Goal: Use online tool/utility: Utilize a website feature to perform a specific function

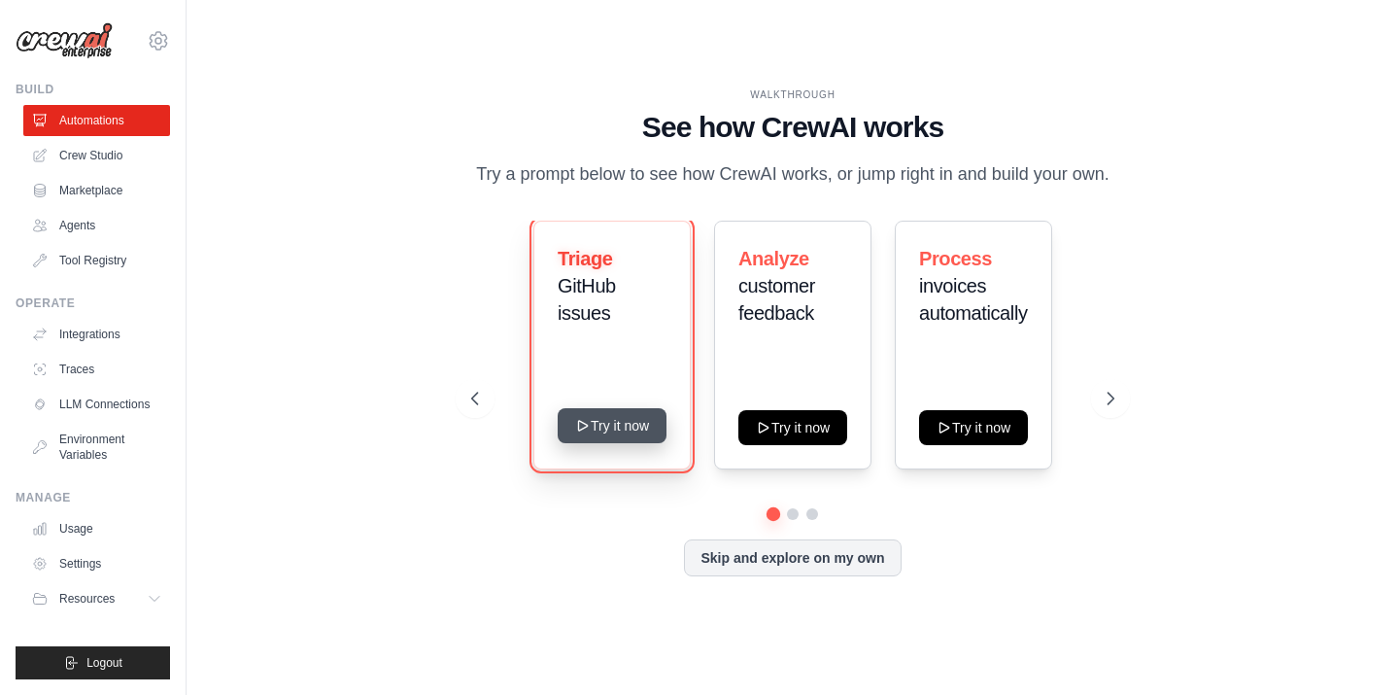
click at [634, 422] on button "Try it now" at bounding box center [612, 425] width 109 height 35
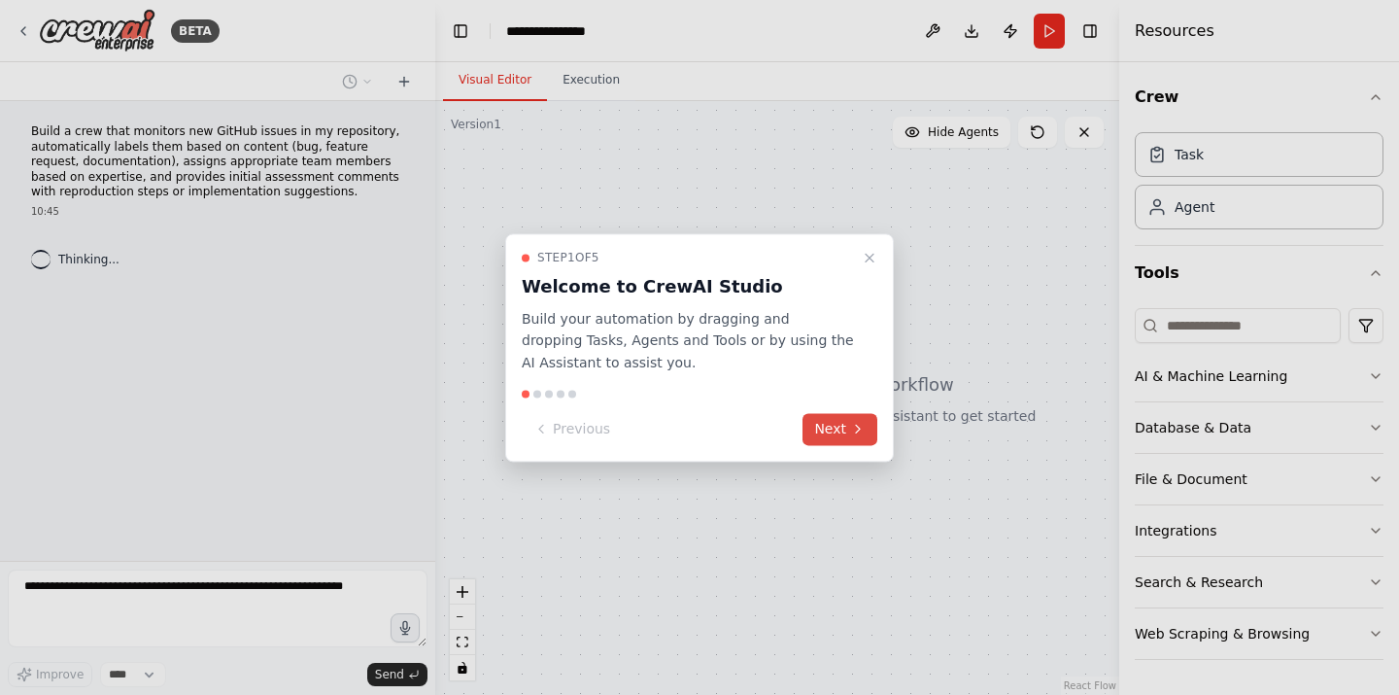
click at [828, 429] on button "Next" at bounding box center [840, 429] width 75 height 32
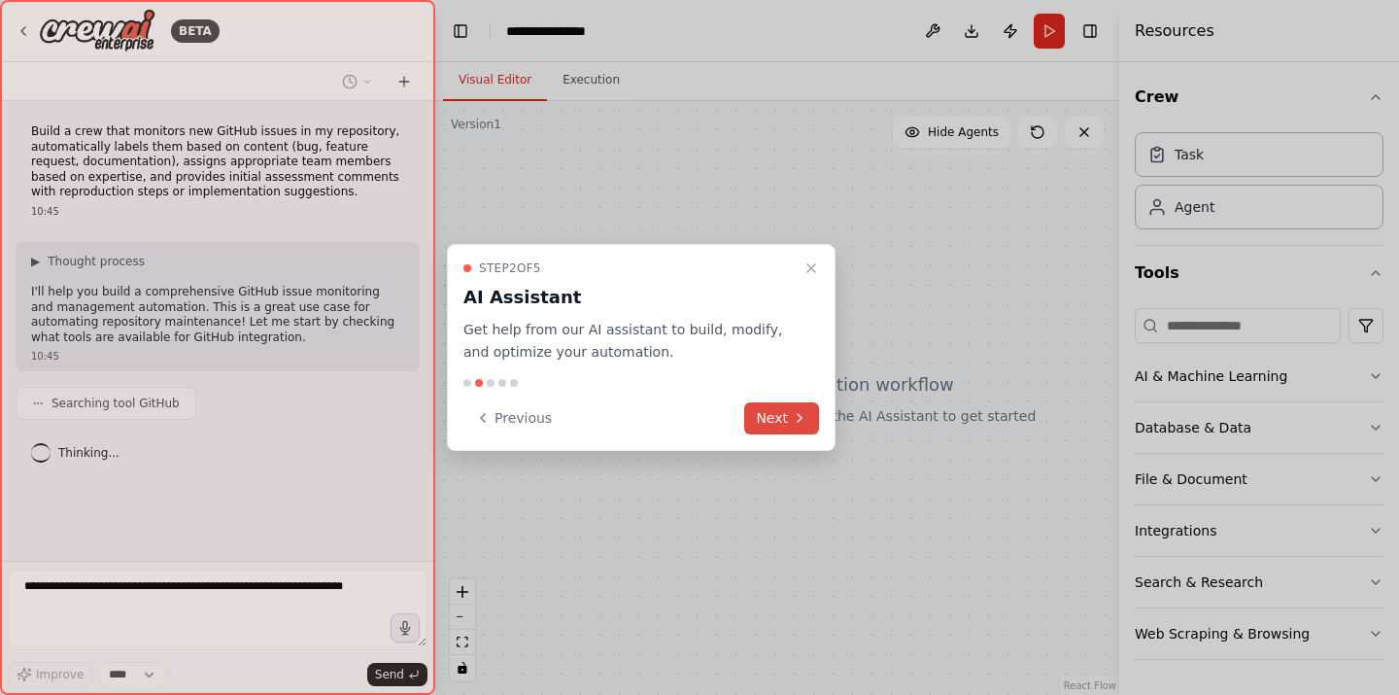
click at [797, 426] on icon at bounding box center [800, 418] width 16 height 16
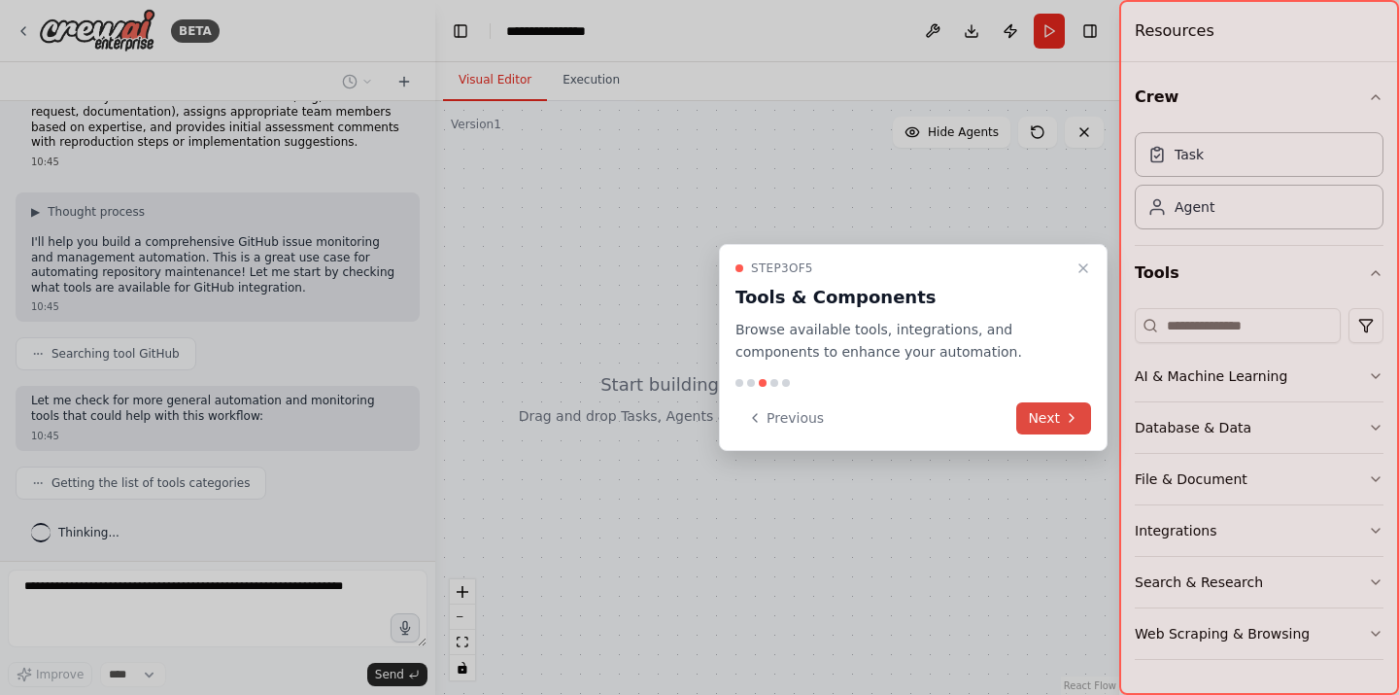
scroll to position [98, 0]
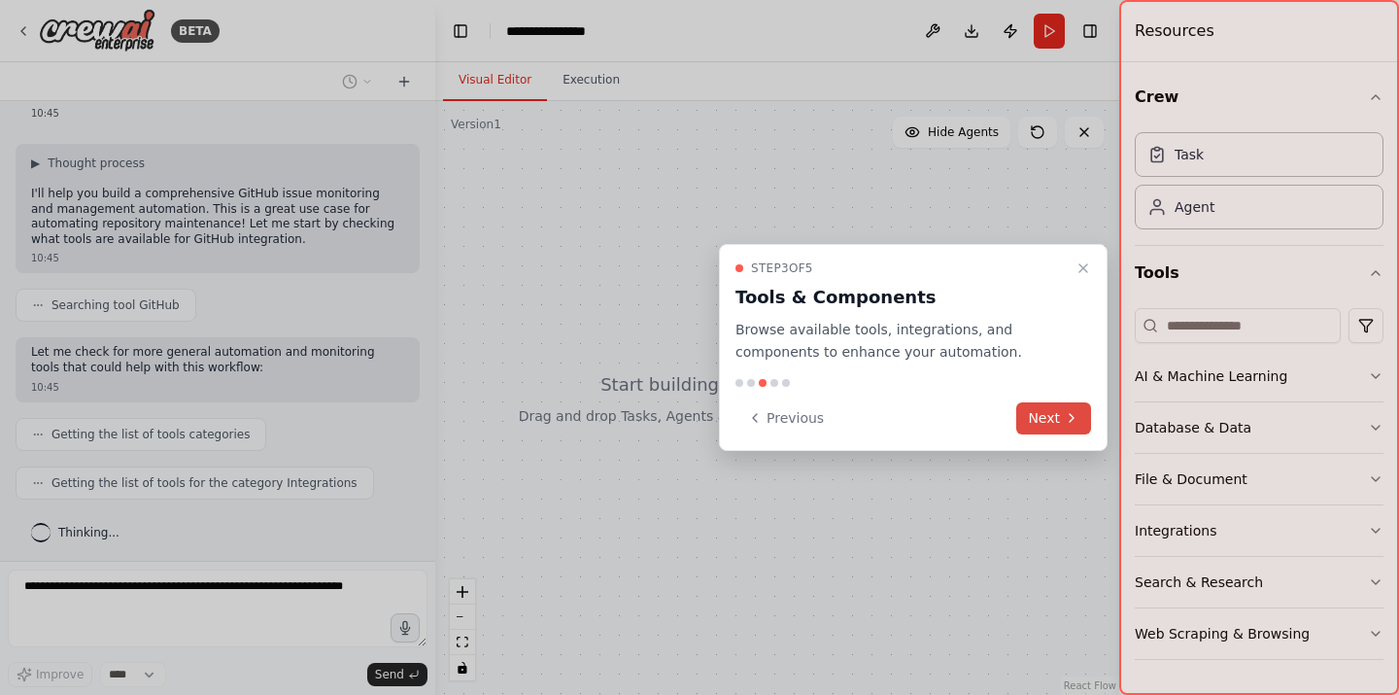
click at [1071, 408] on button "Next" at bounding box center [1053, 418] width 75 height 32
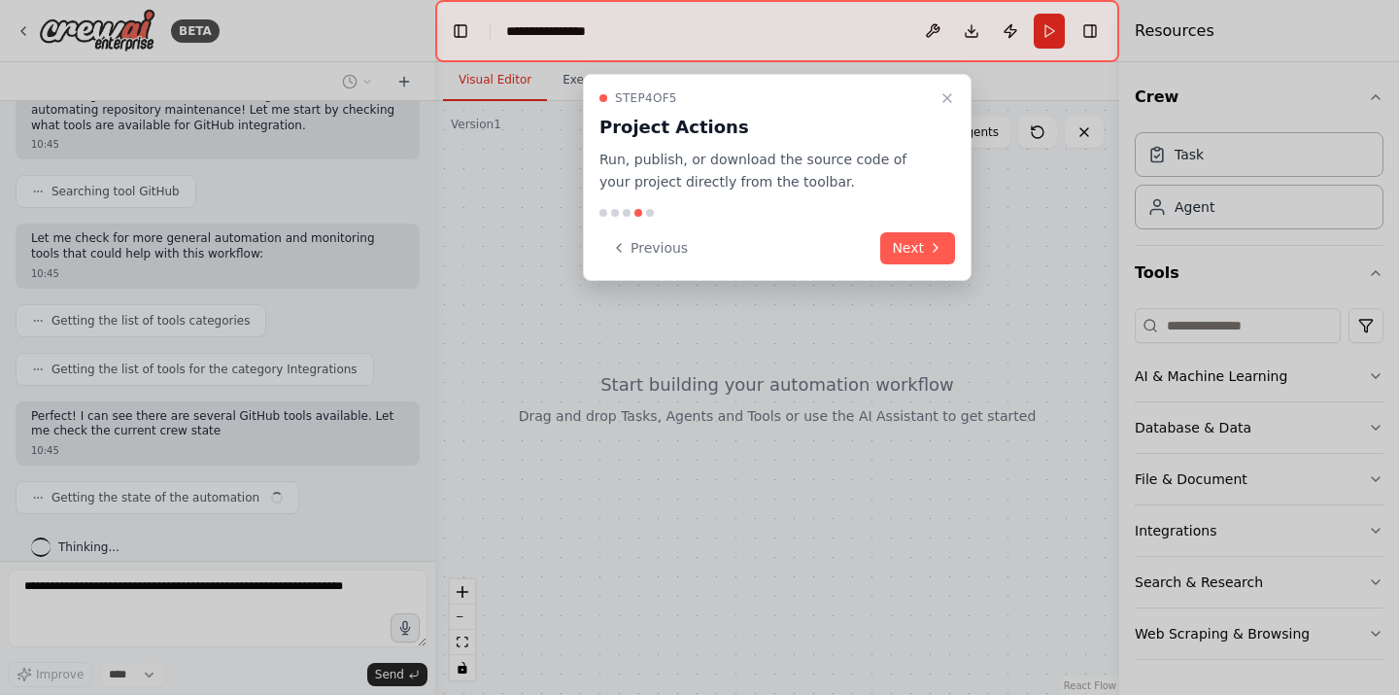
scroll to position [227, 0]
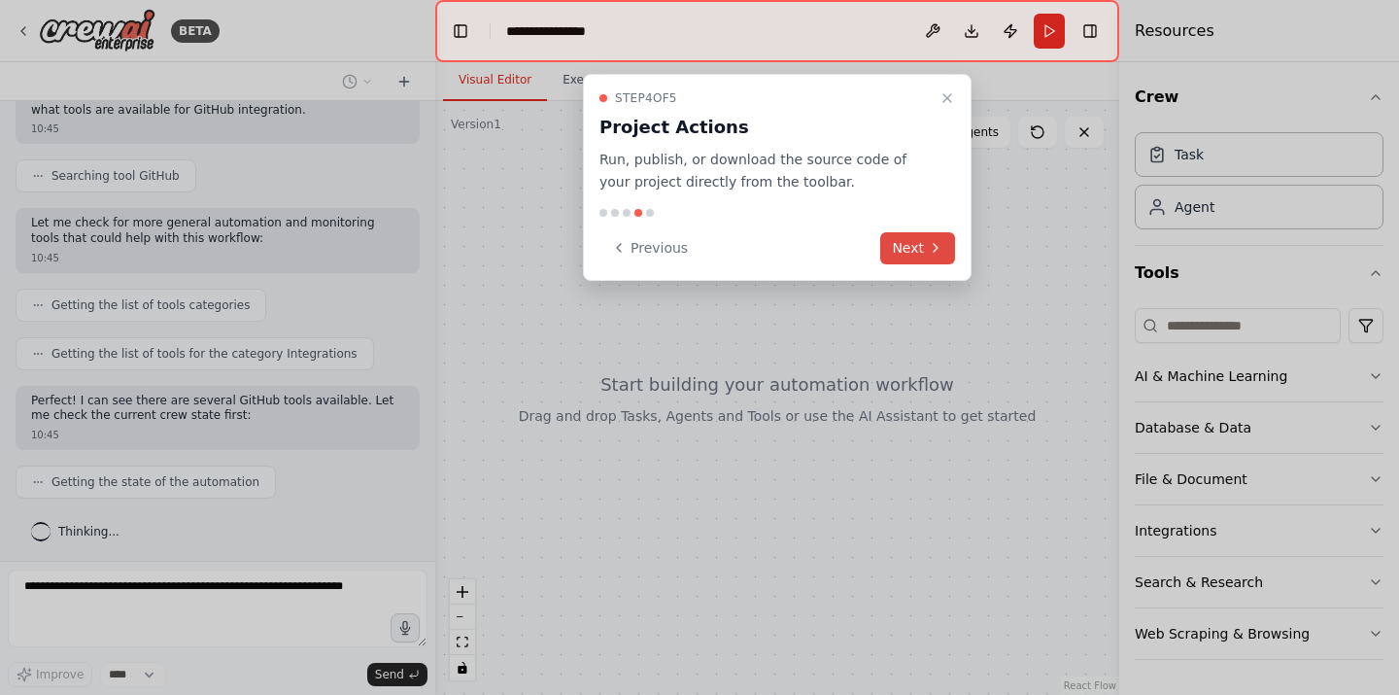
click at [940, 250] on icon at bounding box center [936, 248] width 16 height 16
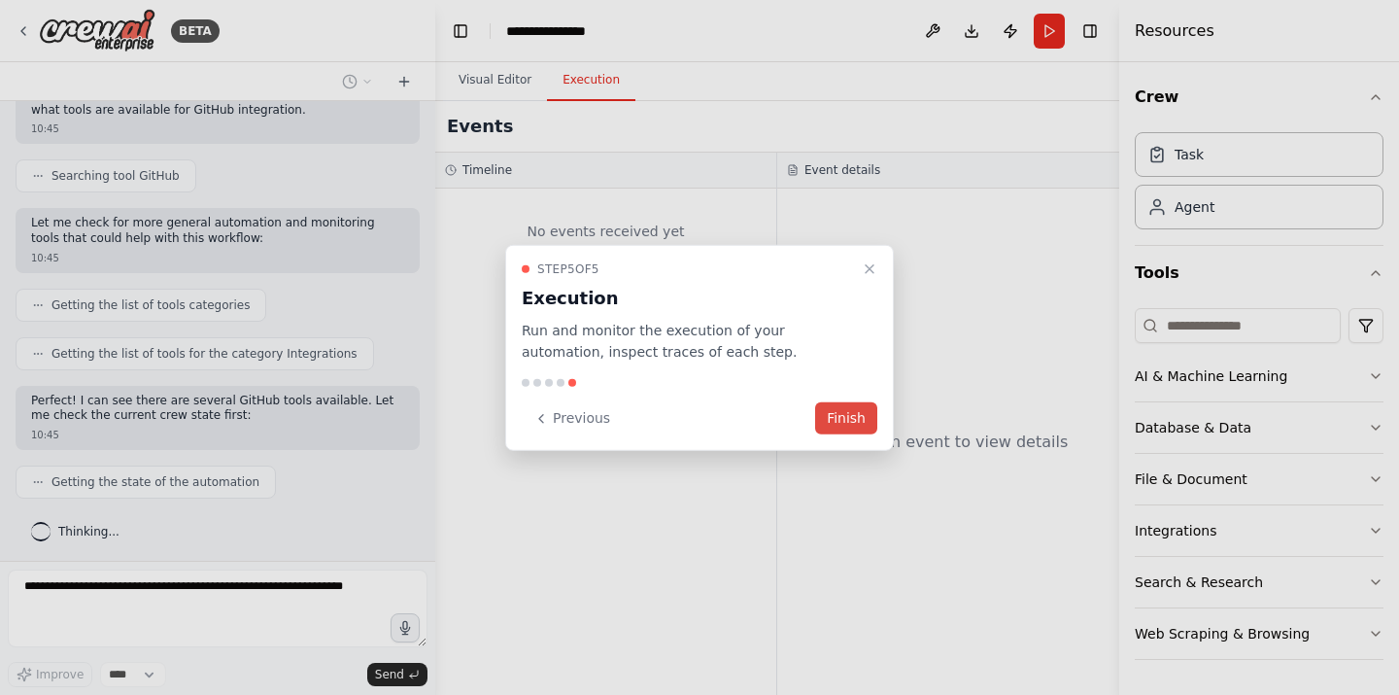
click at [840, 421] on button "Finish" at bounding box center [846, 418] width 62 height 32
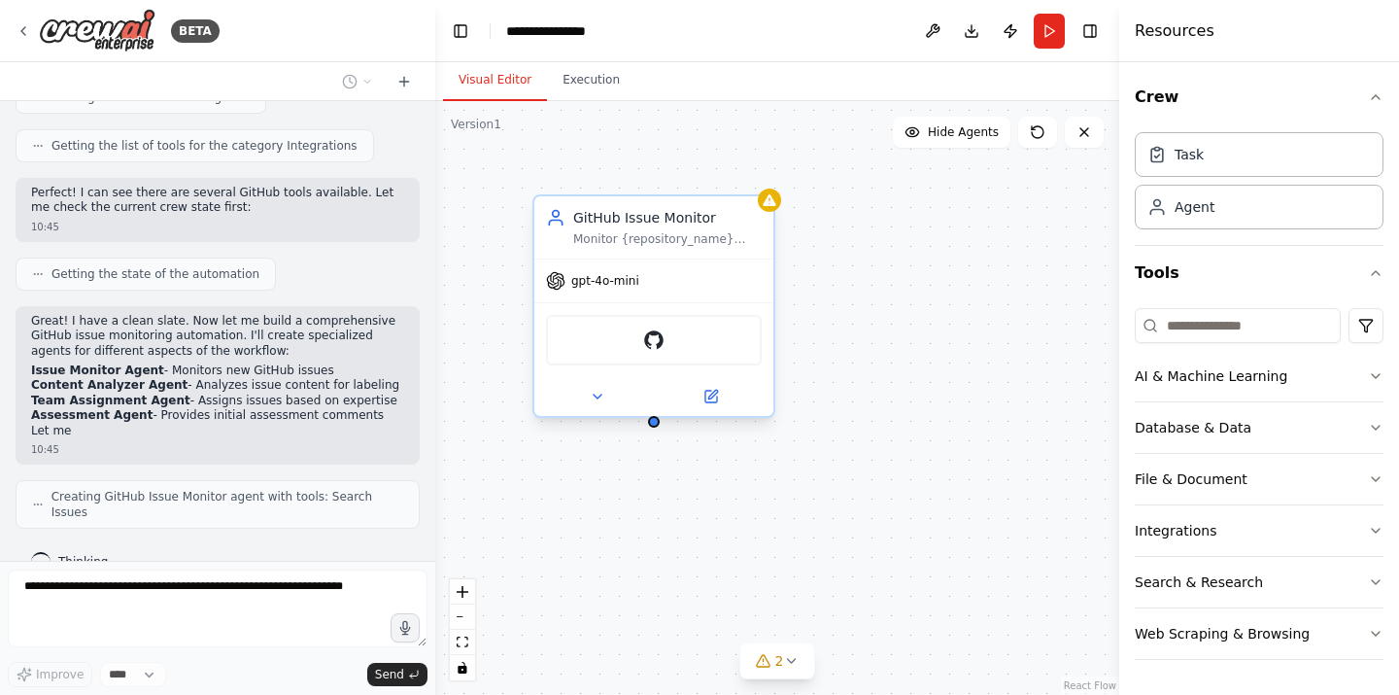
scroll to position [450, 0]
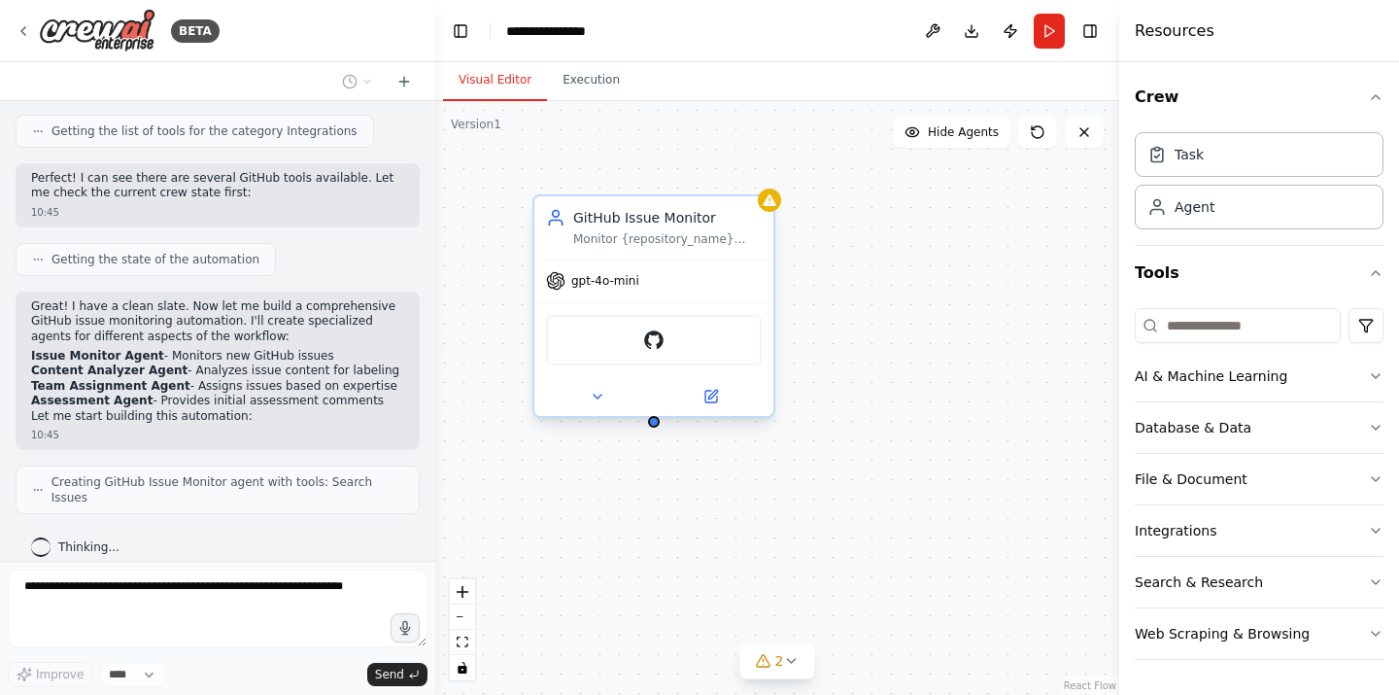
click at [623, 288] on span "gpt-4o-mini" at bounding box center [605, 281] width 68 height 16
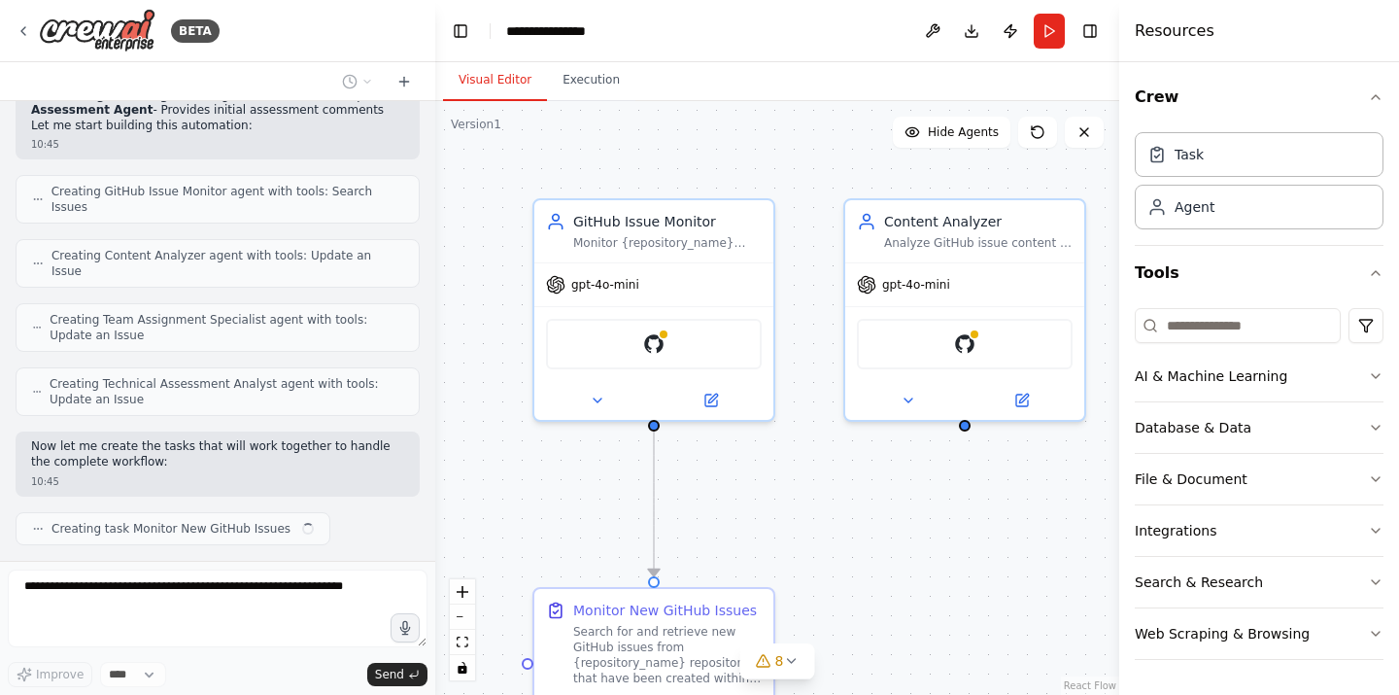
scroll to position [756, 0]
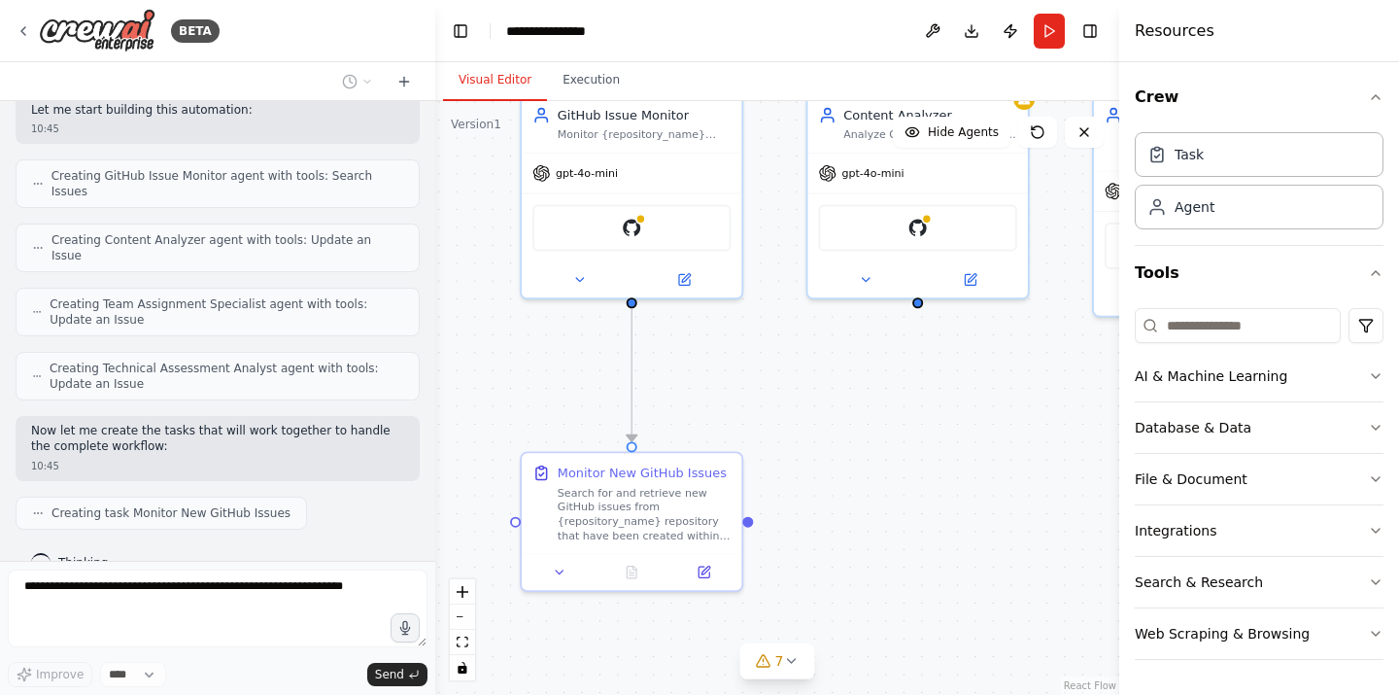
drag, startPoint x: 890, startPoint y: 597, endPoint x: 857, endPoint y: 461, distance: 139.0
click at [856, 462] on div ".deletable-edge-delete-btn { width: 20px; height: 20px; border: 0px solid #ffff…" at bounding box center [777, 398] width 684 height 594
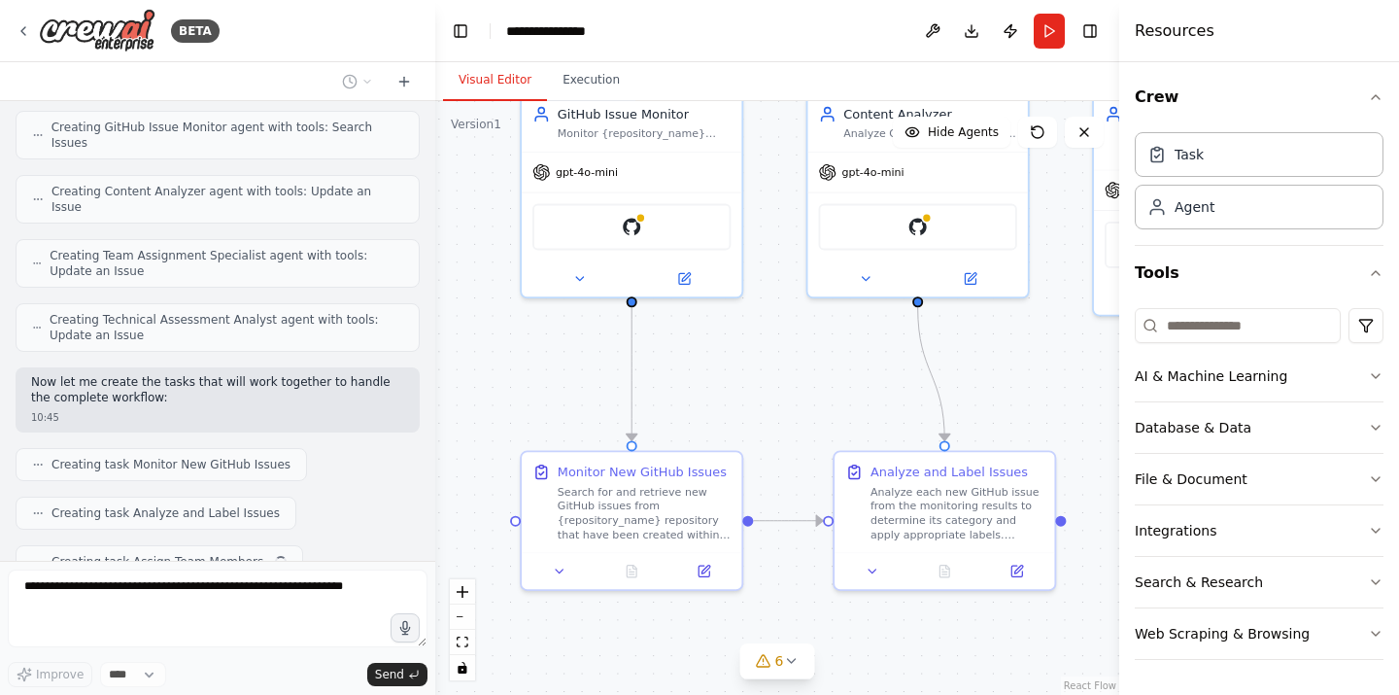
scroll to position [853, 0]
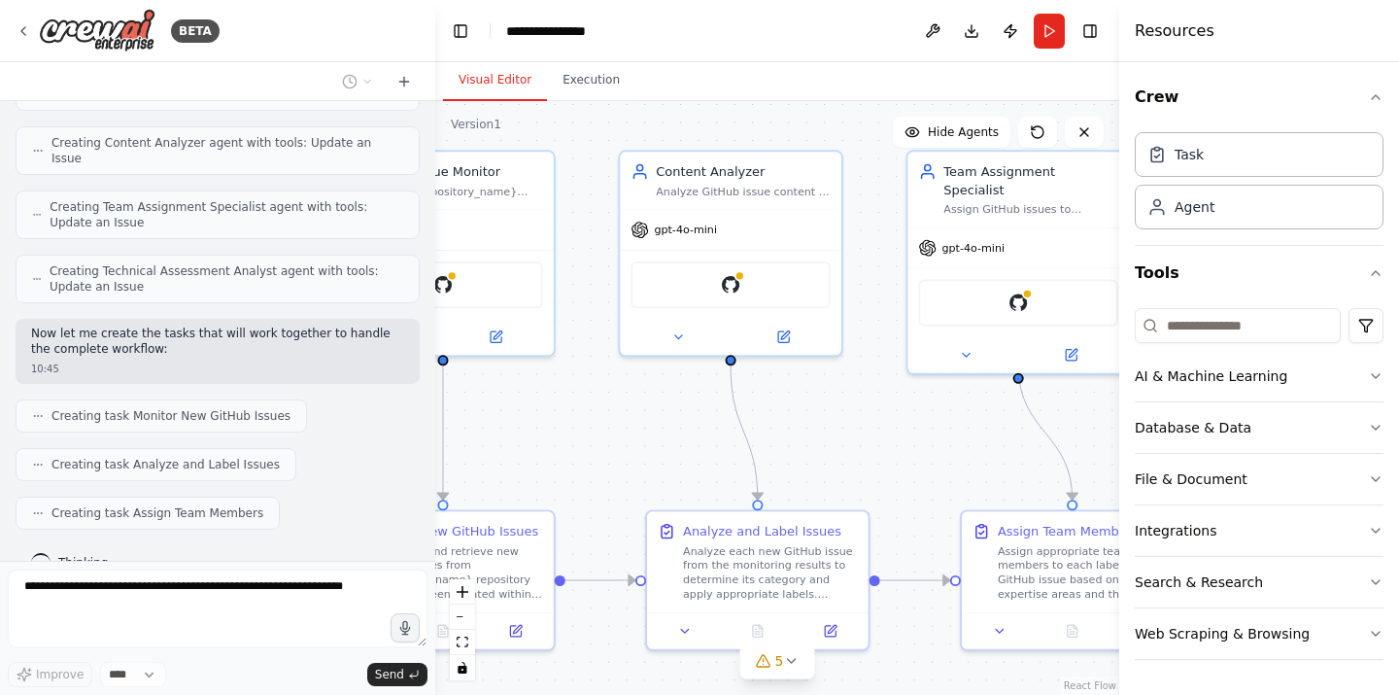
drag, startPoint x: 847, startPoint y: 395, endPoint x: 653, endPoint y: 455, distance: 203.2
click at [654, 455] on div ".deletable-edge-delete-btn { width: 20px; height: 20px; border: 0px solid #ffff…" at bounding box center [777, 398] width 684 height 594
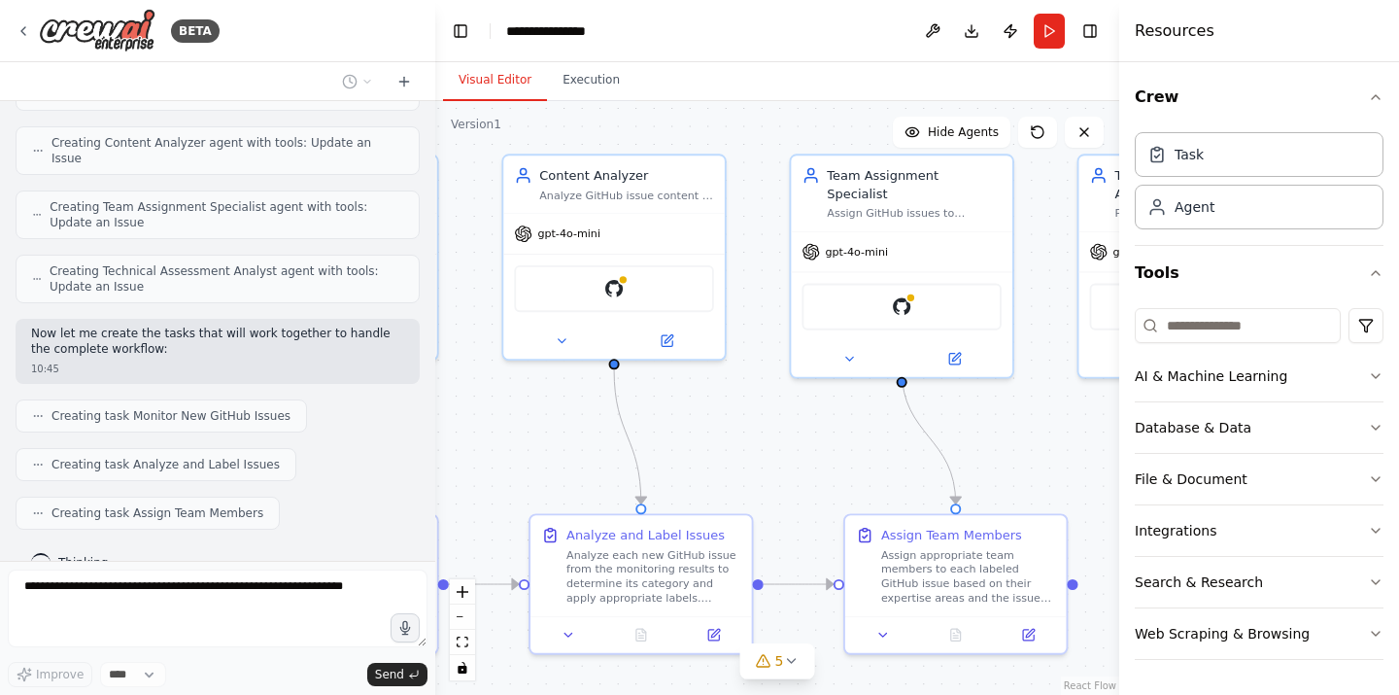
drag, startPoint x: 967, startPoint y: 390, endPoint x: 796, endPoint y: 402, distance: 171.5
click at [796, 402] on div ".deletable-edge-delete-btn { width: 20px; height: 20px; border: 0px solid #ffff…" at bounding box center [777, 398] width 684 height 594
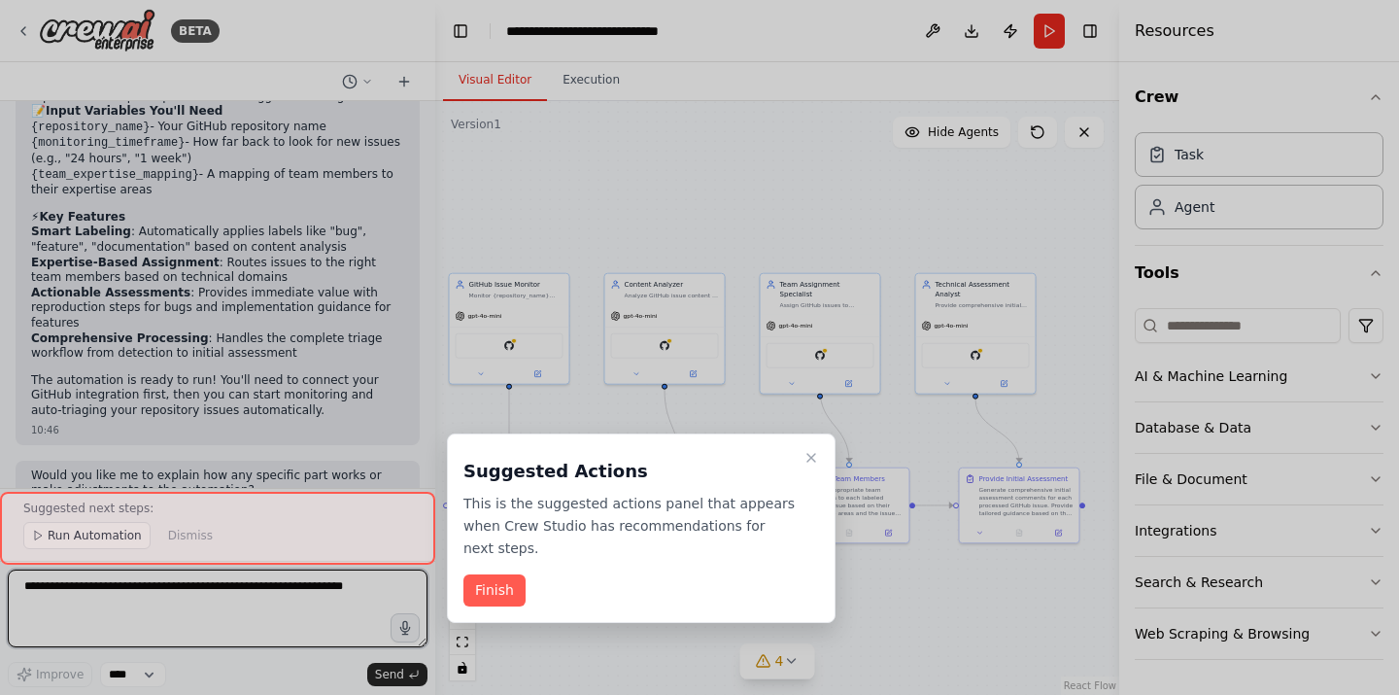
scroll to position [1994, 0]
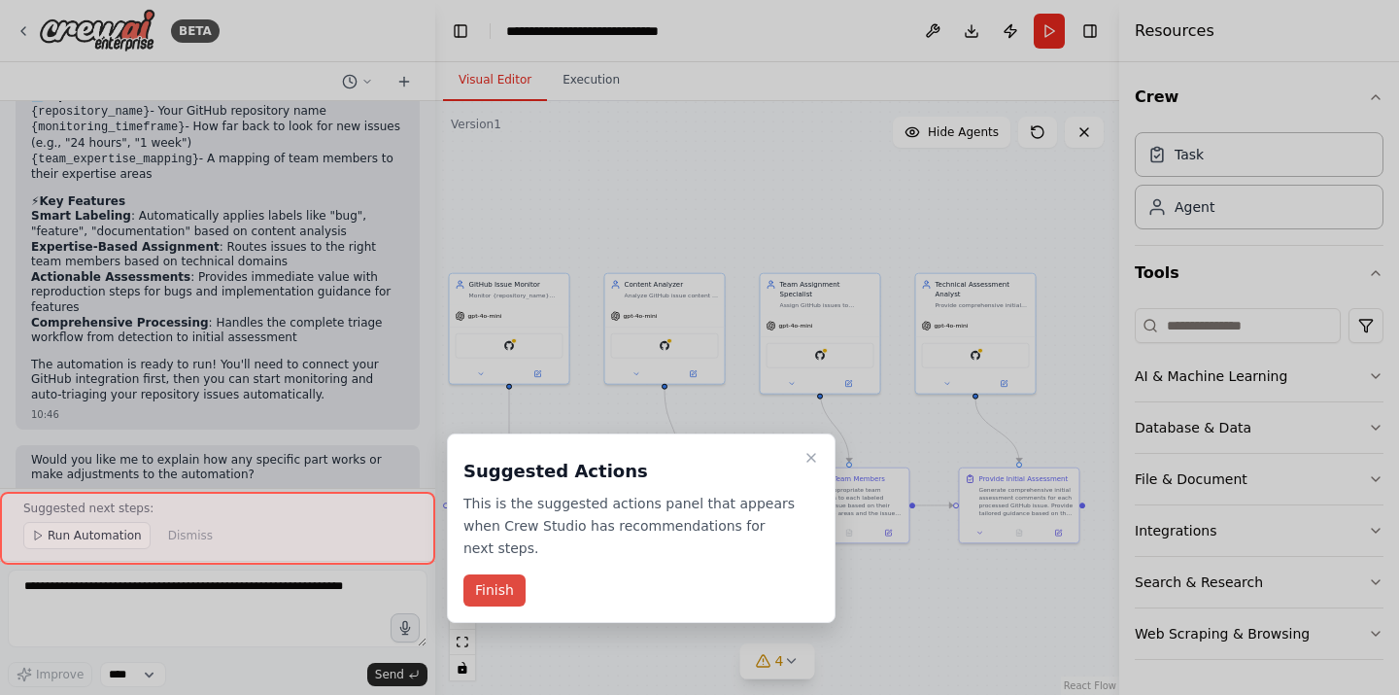
click at [504, 591] on button "Finish" at bounding box center [494, 590] width 62 height 32
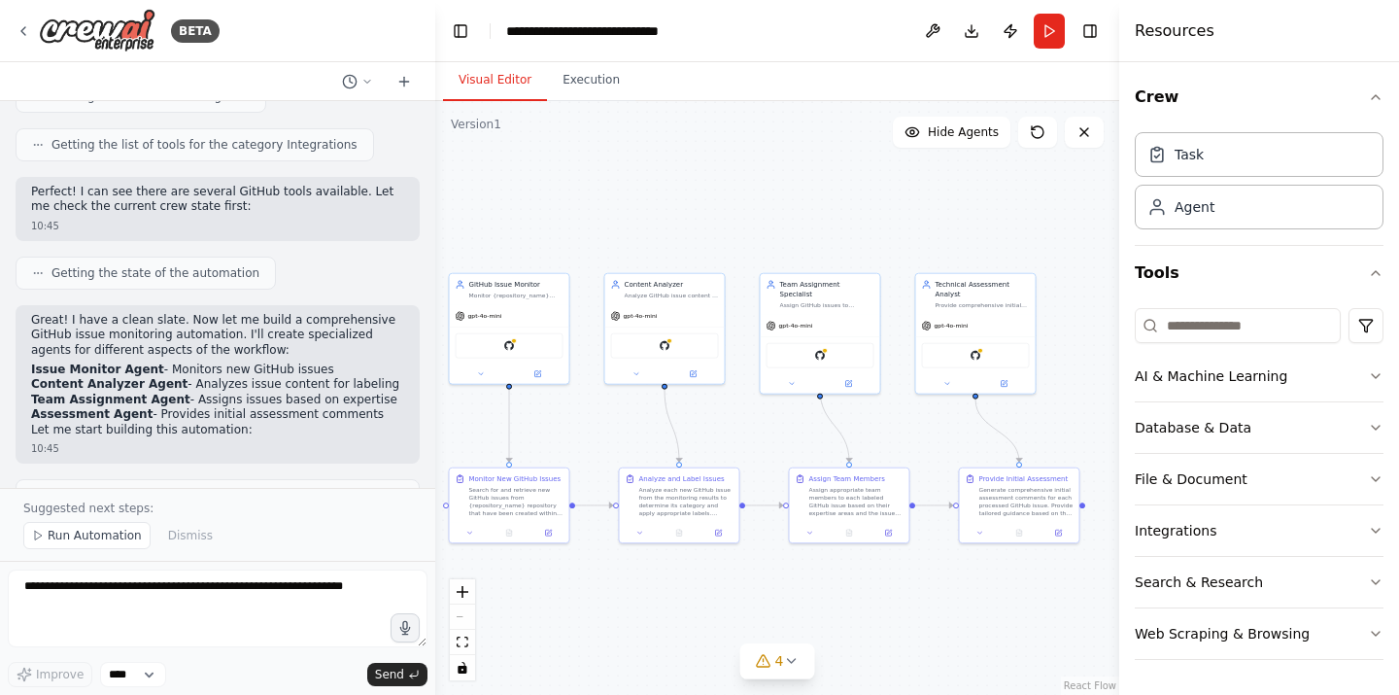
scroll to position [0, 0]
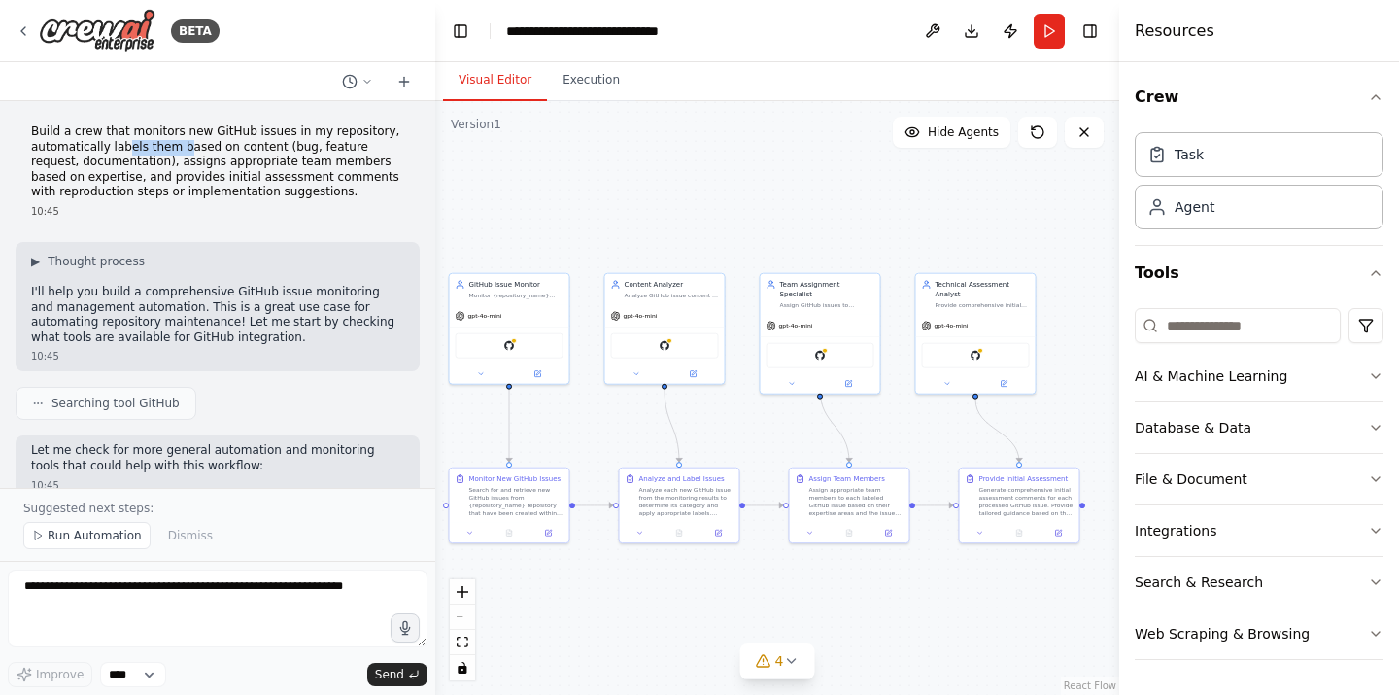
drag, startPoint x: 124, startPoint y: 150, endPoint x: 180, endPoint y: 150, distance: 55.4
click at [180, 150] on p "Build a crew that monitors new GitHub issues in my repository, automatically la…" at bounding box center [217, 162] width 373 height 76
click at [101, 175] on p "Build a crew that monitors new GitHub issues in my repository, automatically la…" at bounding box center [217, 162] width 373 height 76
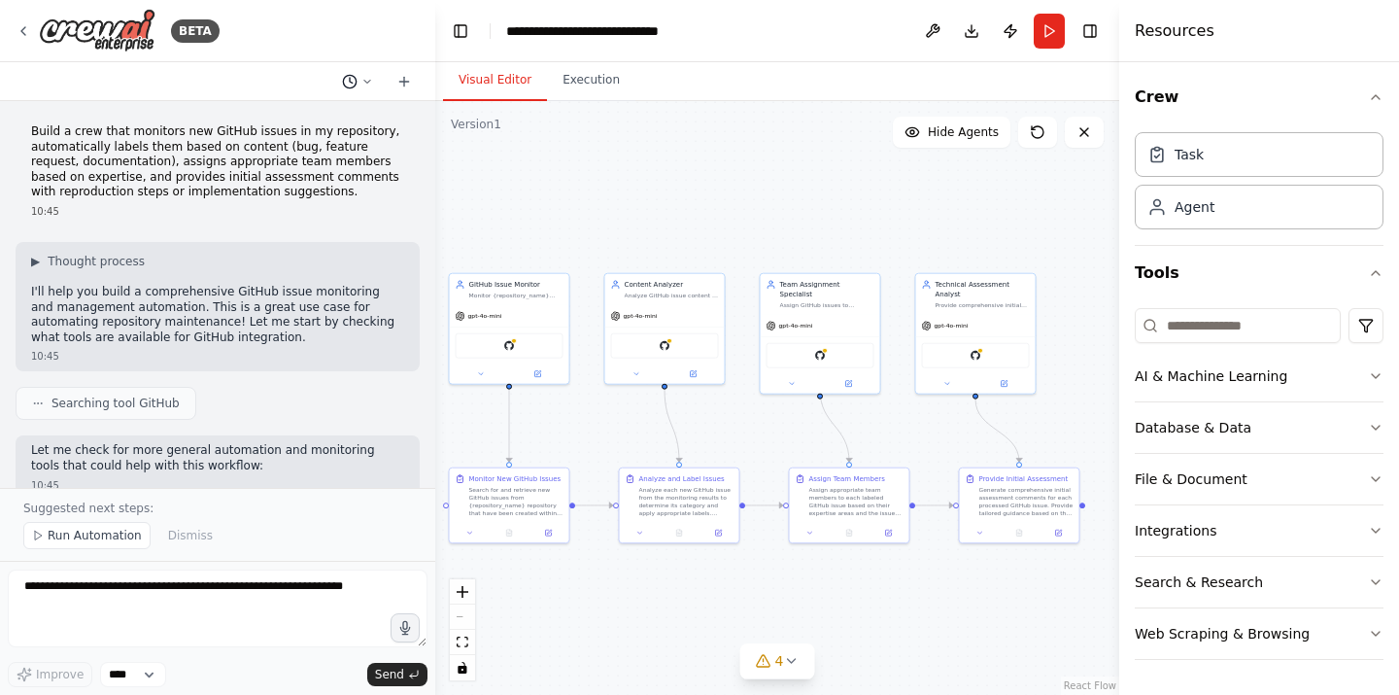
click at [368, 84] on icon at bounding box center [367, 82] width 12 height 12
click at [266, 82] on div at bounding box center [217, 347] width 435 height 695
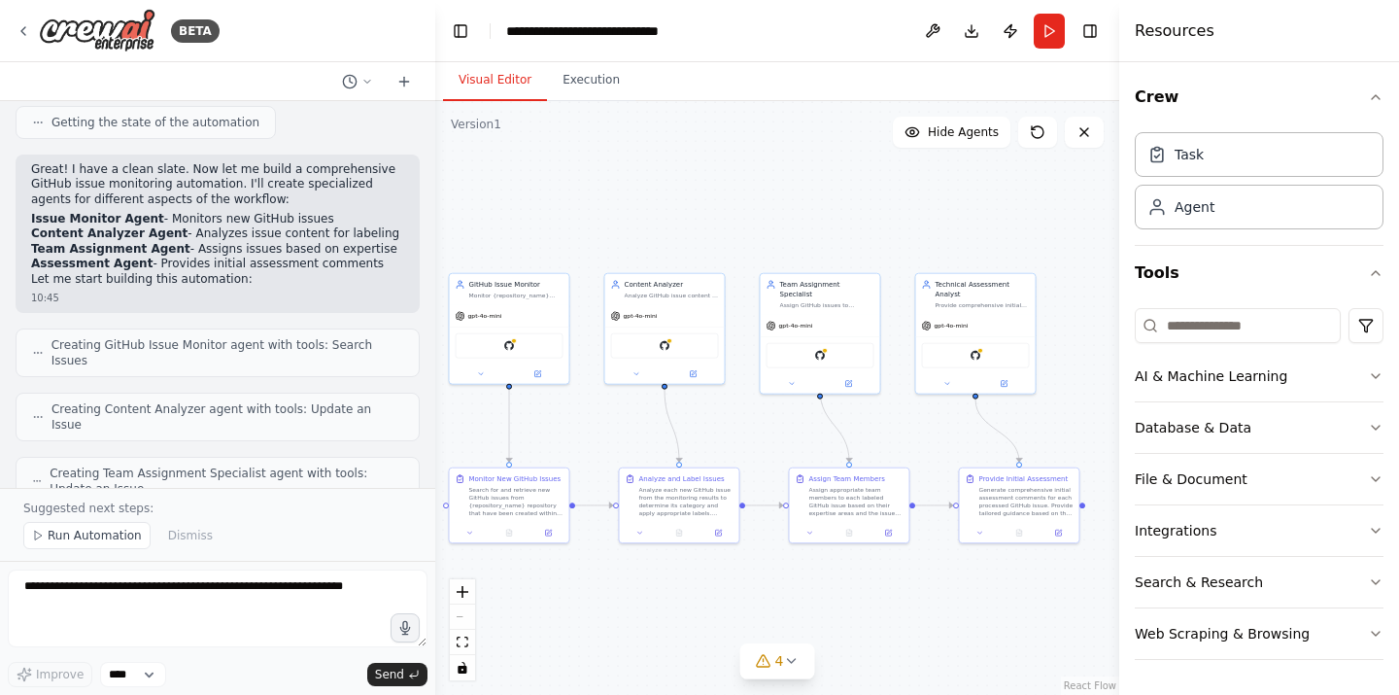
scroll to position [589, 0]
click at [342, 348] on span "Creating GitHub Issue Monitor agent with tools: Search Issues" at bounding box center [227, 350] width 352 height 31
click at [321, 399] on span "Creating Content Analyzer agent with tools: Update an Issue" at bounding box center [227, 414] width 352 height 31
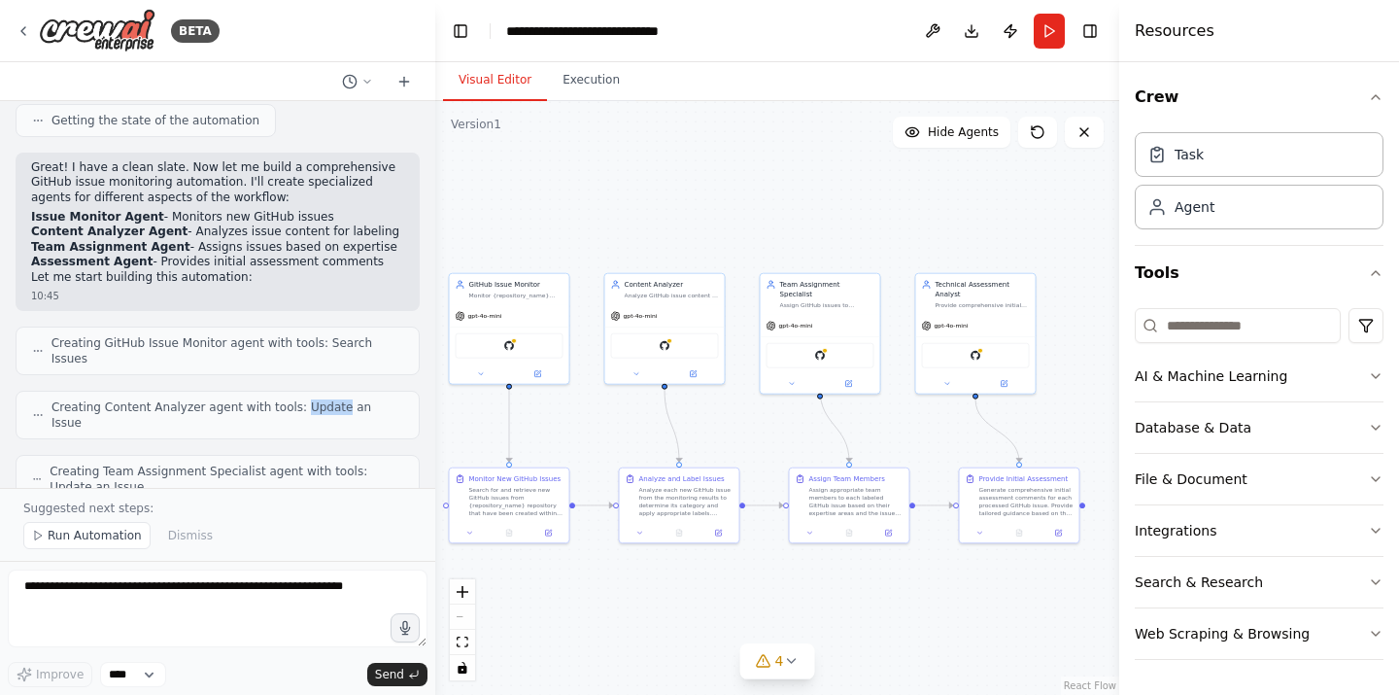
click at [321, 399] on span "Creating Content Analyzer agent with tools: Update an Issue" at bounding box center [227, 414] width 352 height 31
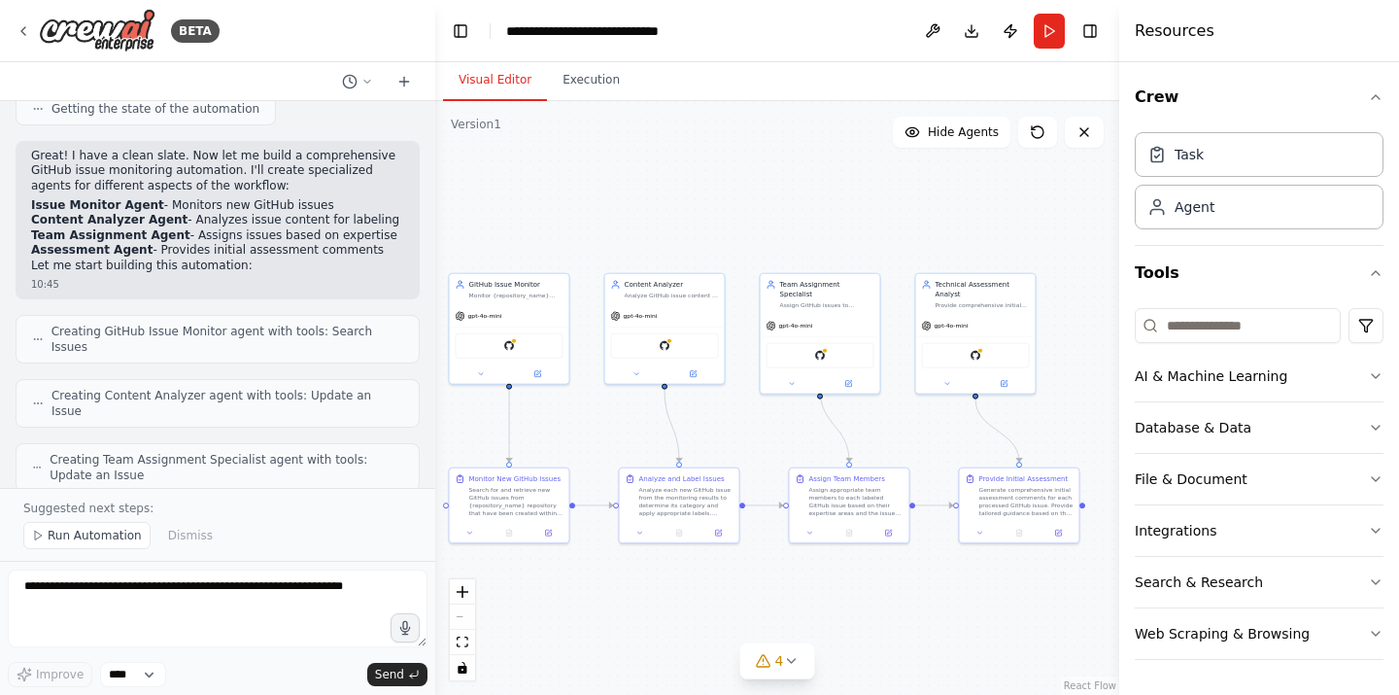
scroll to position [607, 0]
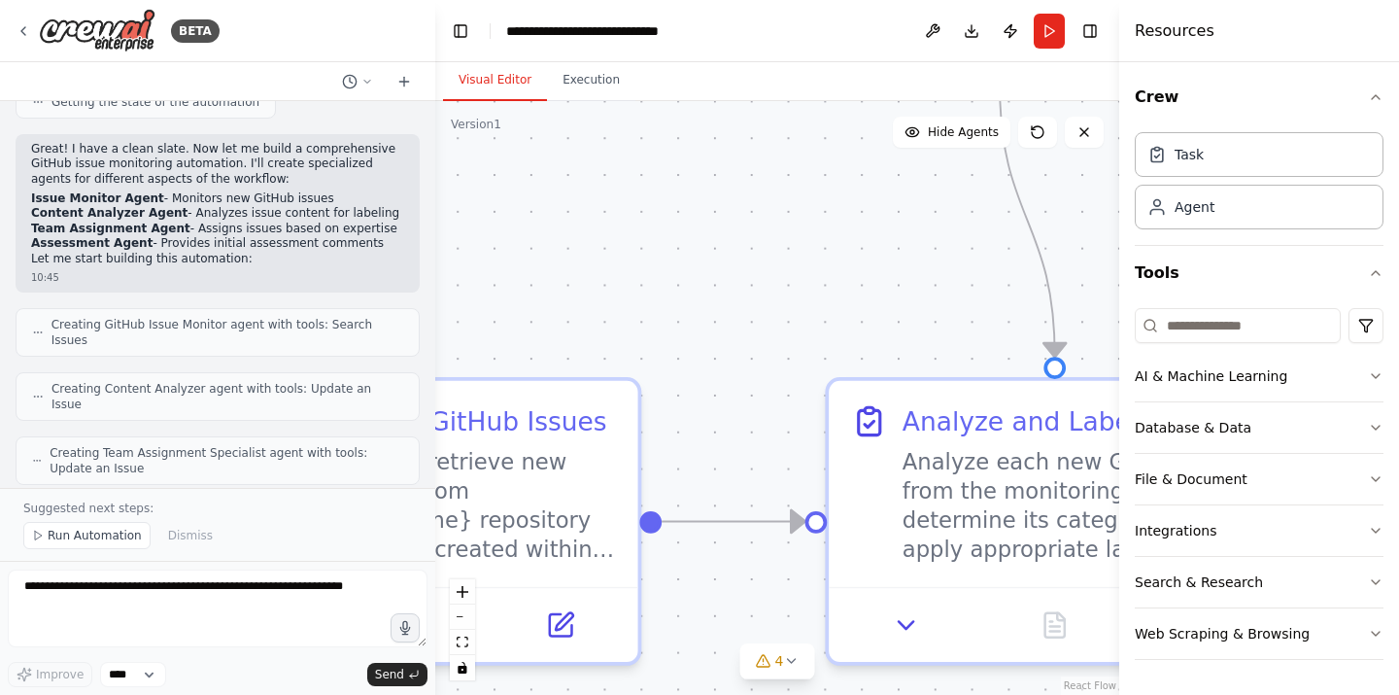
drag, startPoint x: 755, startPoint y: 370, endPoint x: 876, endPoint y: 383, distance: 122.1
click at [875, 383] on div ".deletable-edge-delete-btn { width: 20px; height: 20px; border: 0px solid #ffff…" at bounding box center [777, 398] width 684 height 594
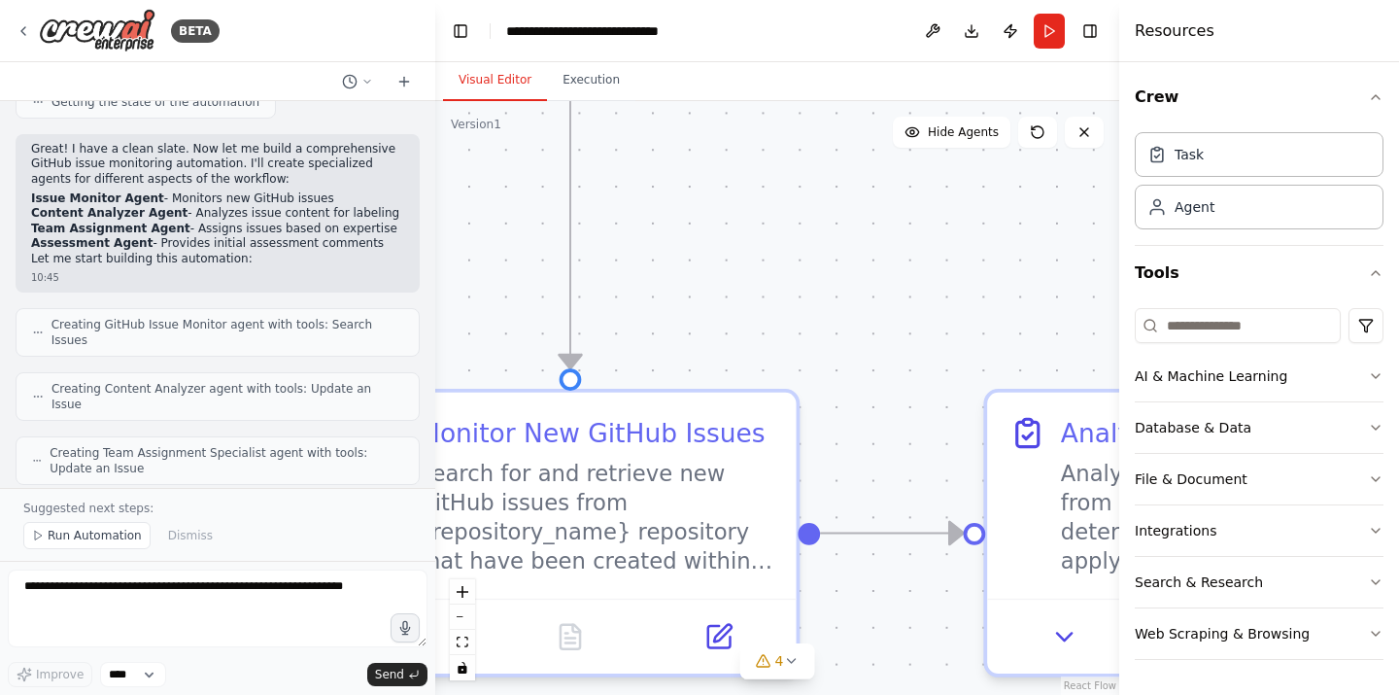
drag, startPoint x: 877, startPoint y: 377, endPoint x: 970, endPoint y: 377, distance: 92.3
click at [967, 377] on div ".deletable-edge-delete-btn { width: 20px; height: 20px; border: 0px solid #ffff…" at bounding box center [777, 398] width 684 height 594
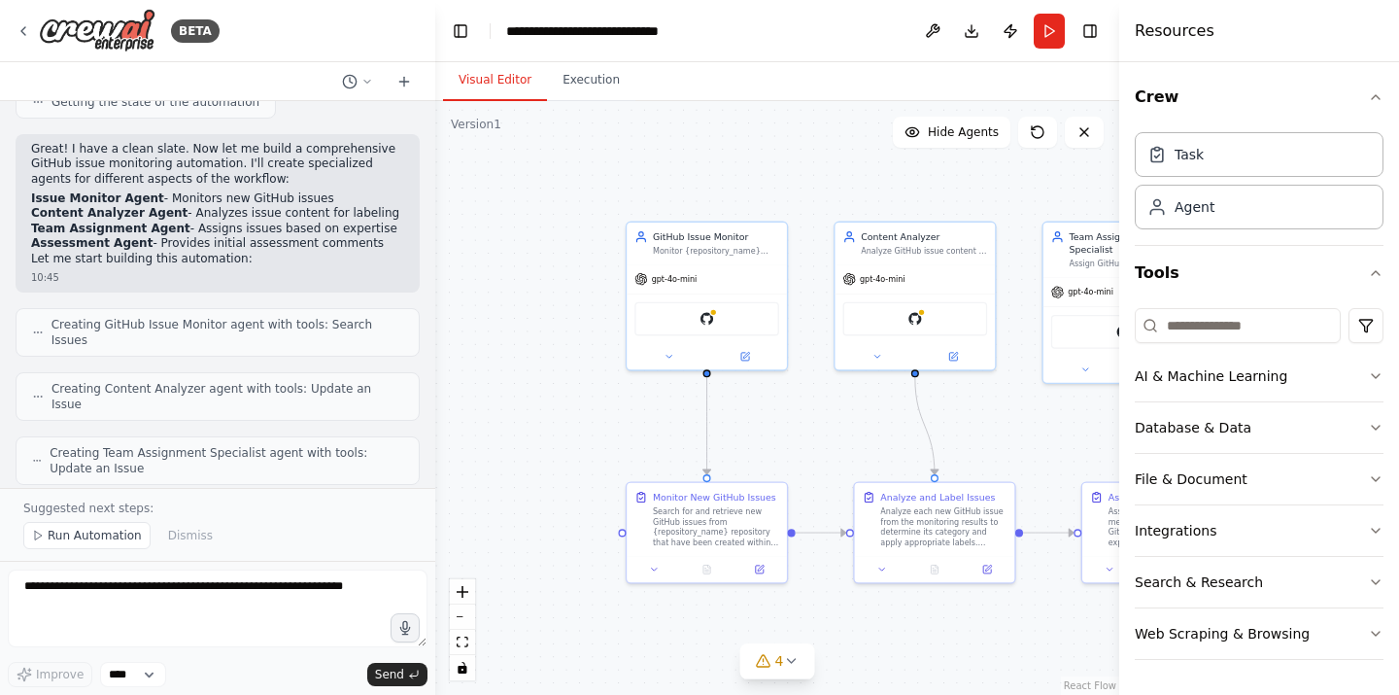
drag, startPoint x: 746, startPoint y: 203, endPoint x: 731, endPoint y: 393, distance: 190.1
click at [731, 393] on div ".deletable-edge-delete-btn { width: 20px; height: 20px; border: 0px solid #ffff…" at bounding box center [777, 398] width 684 height 594
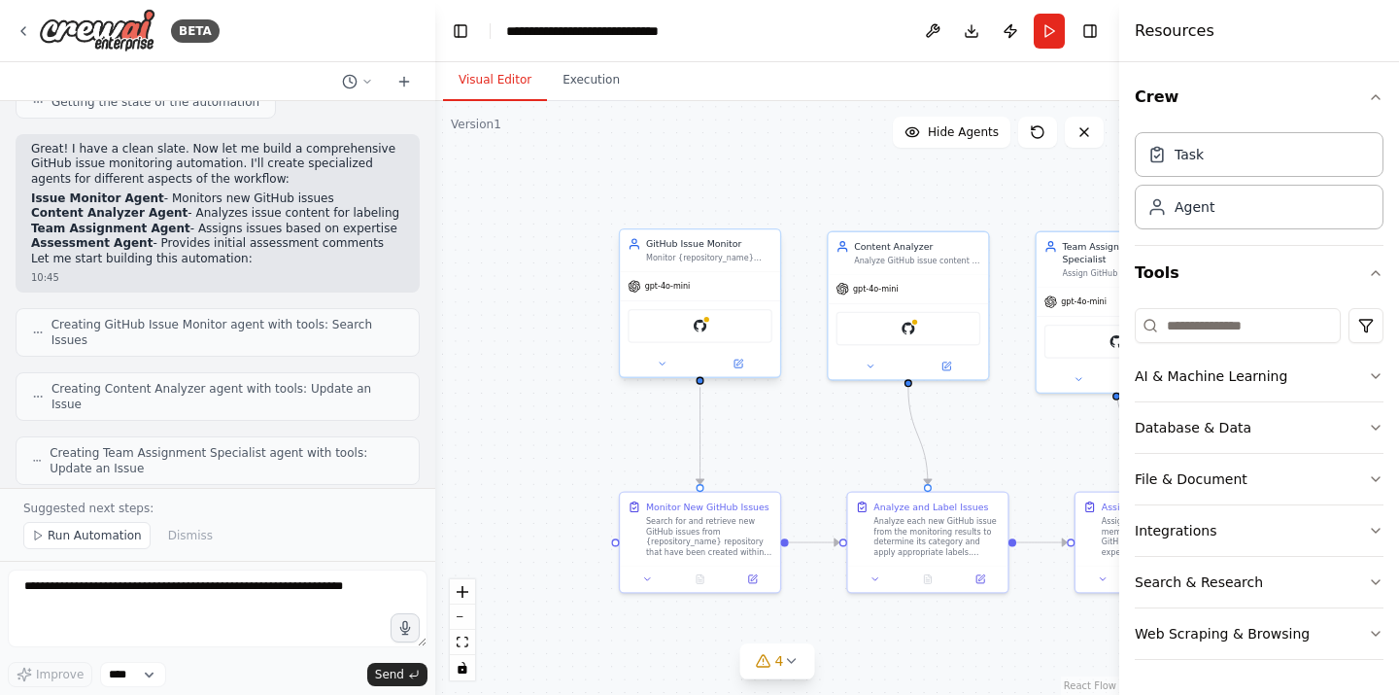
click at [708, 277] on div "gpt-4o-mini" at bounding box center [700, 286] width 160 height 28
click at [704, 243] on div "GitHub Issue Monitor" at bounding box center [709, 243] width 126 height 13
click at [702, 288] on div "gpt-4o-mini" at bounding box center [700, 286] width 160 height 28
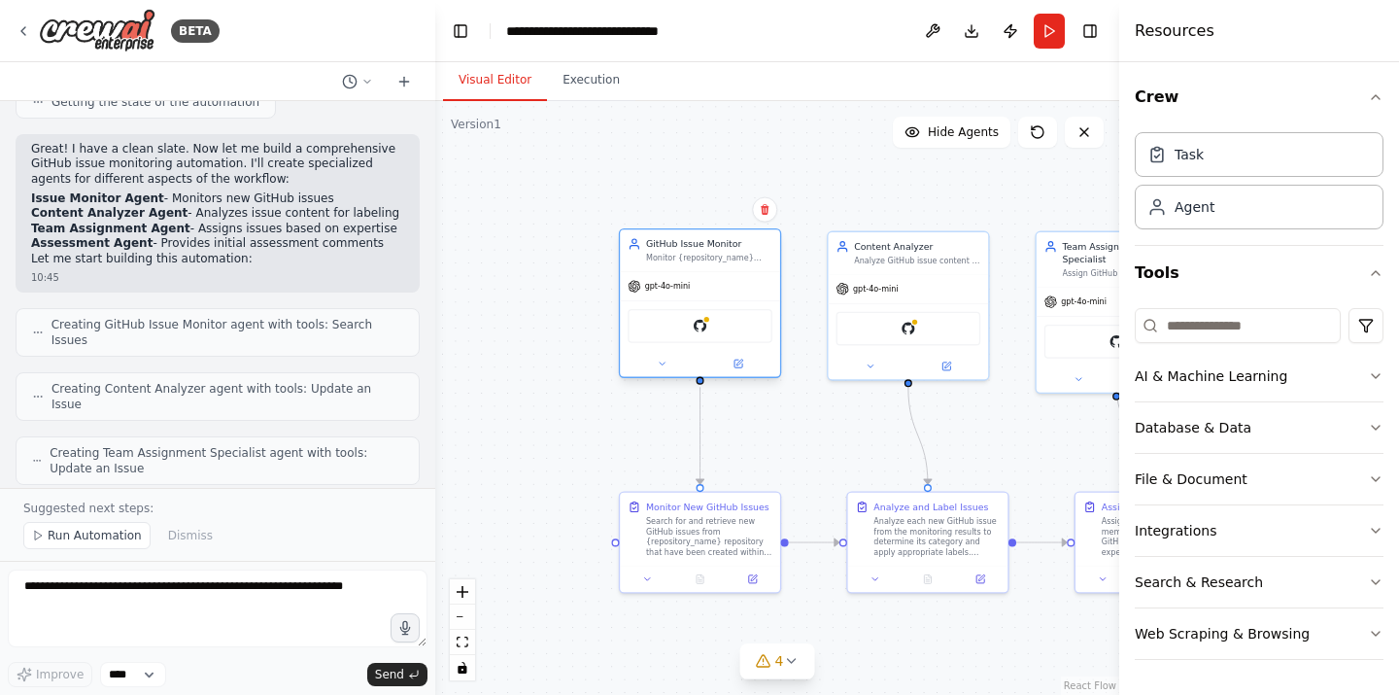
click at [702, 288] on div "gpt-4o-mini" at bounding box center [700, 286] width 160 height 28
click at [739, 362] on icon at bounding box center [739, 362] width 6 height 6
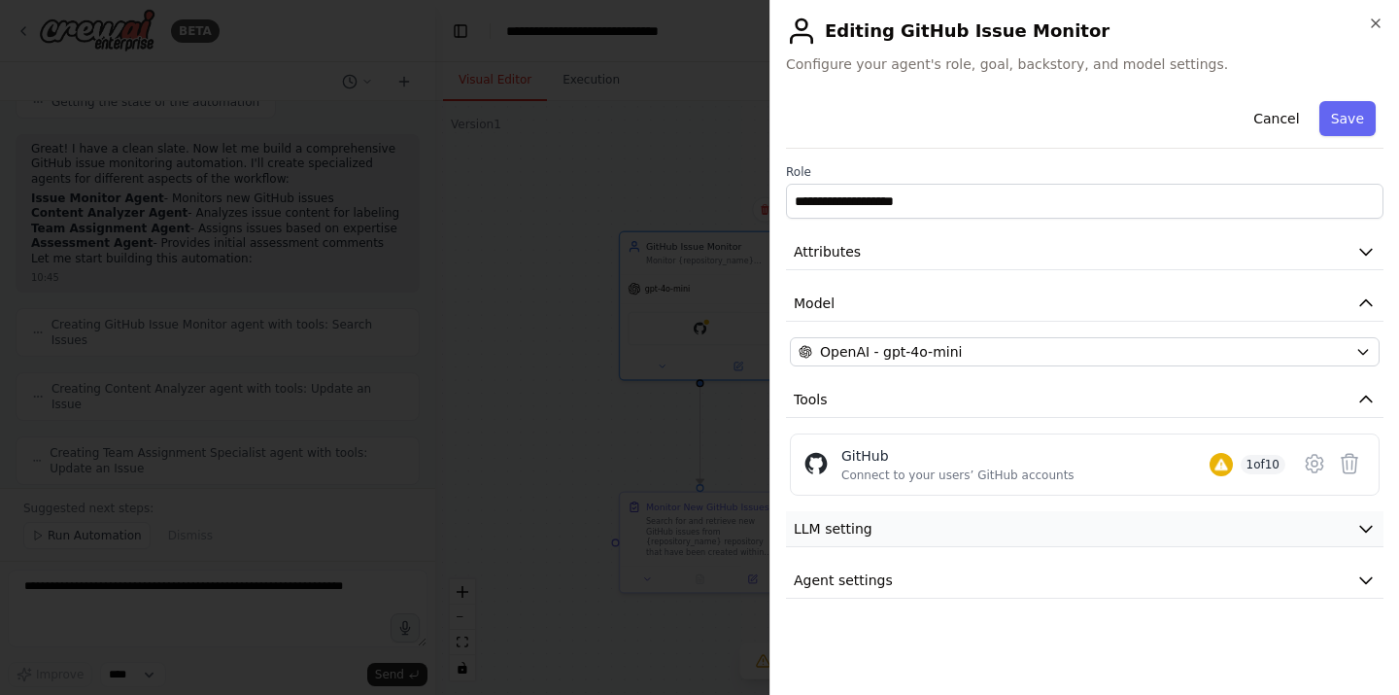
click at [908, 521] on button "LLM setting" at bounding box center [1085, 529] width 598 height 36
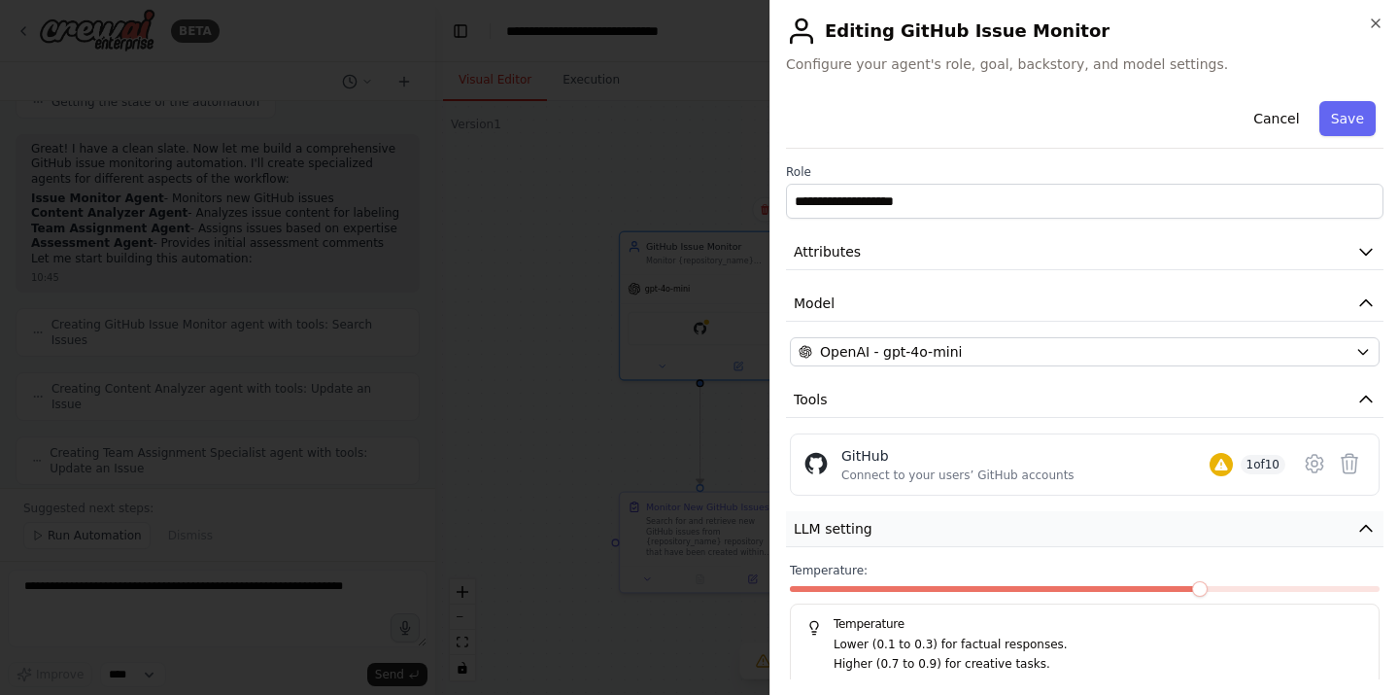
scroll to position [74, 0]
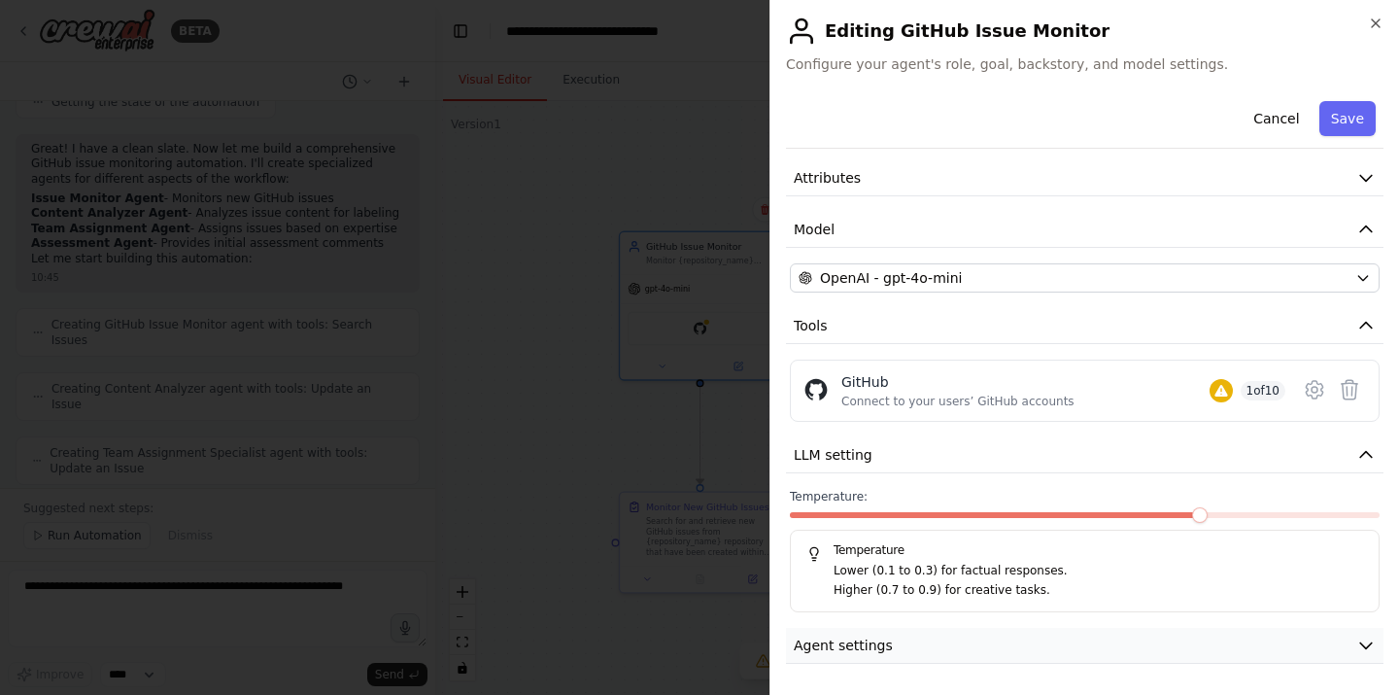
click at [876, 642] on span "Agent settings" at bounding box center [843, 644] width 99 height 19
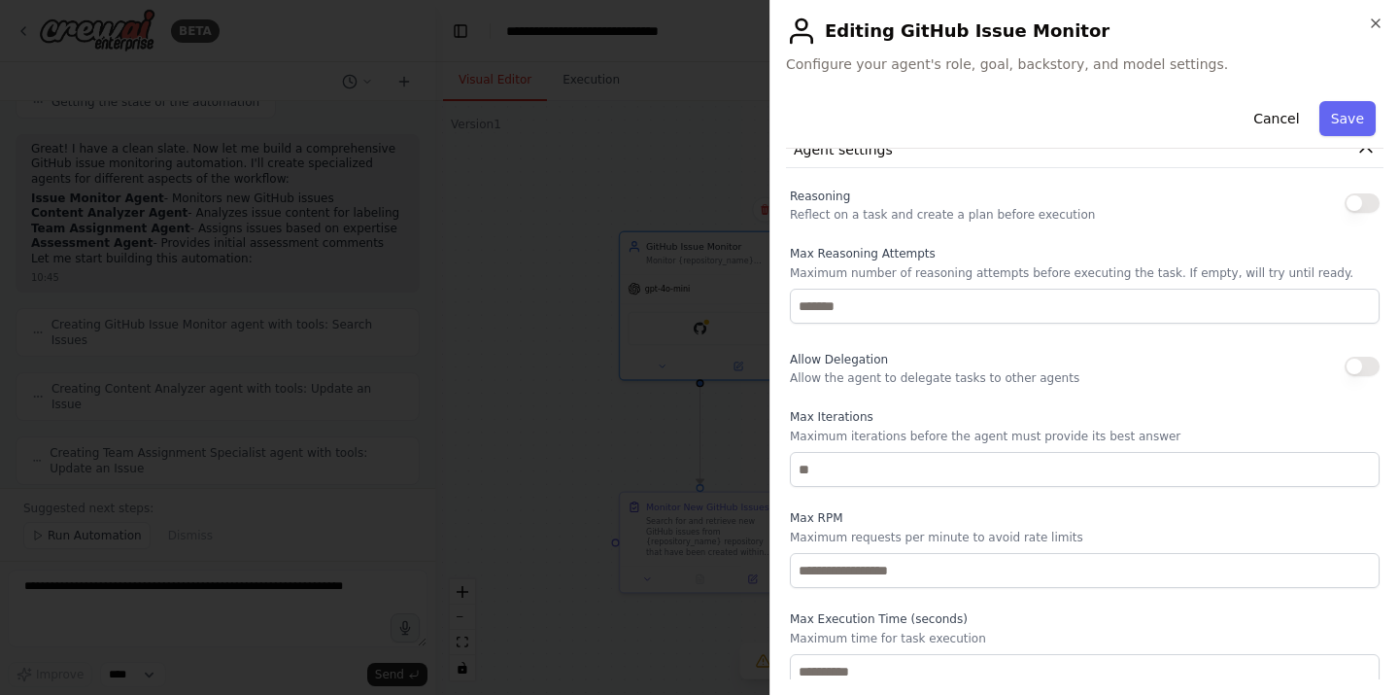
scroll to position [579, 0]
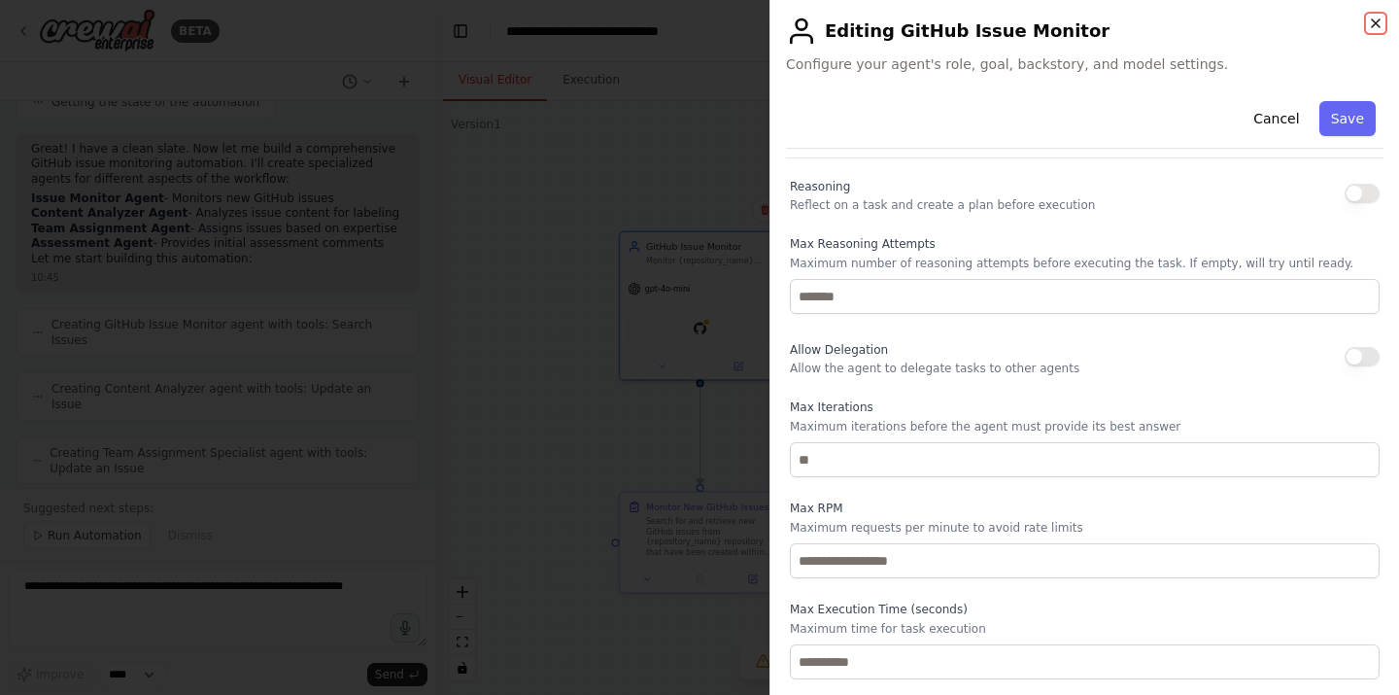
click at [1379, 26] on icon "button" at bounding box center [1376, 23] width 8 height 8
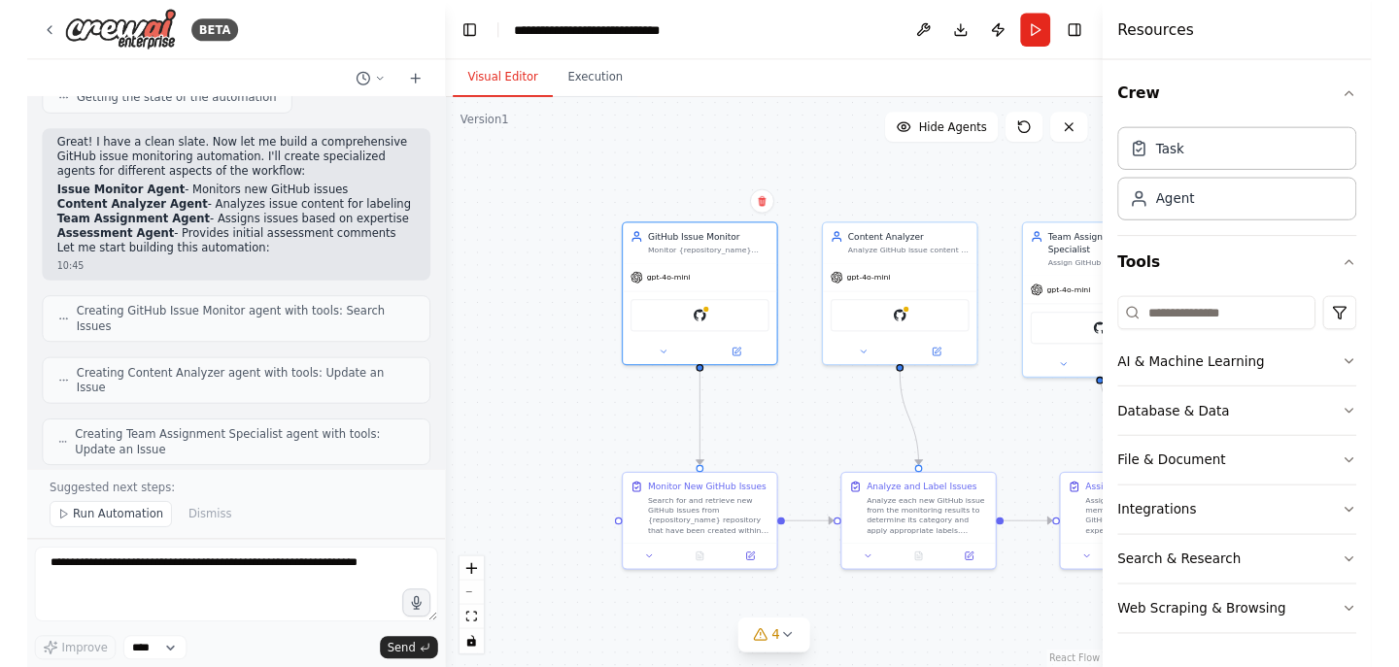
scroll to position [1994, 0]
